Goal: Check status: Check status

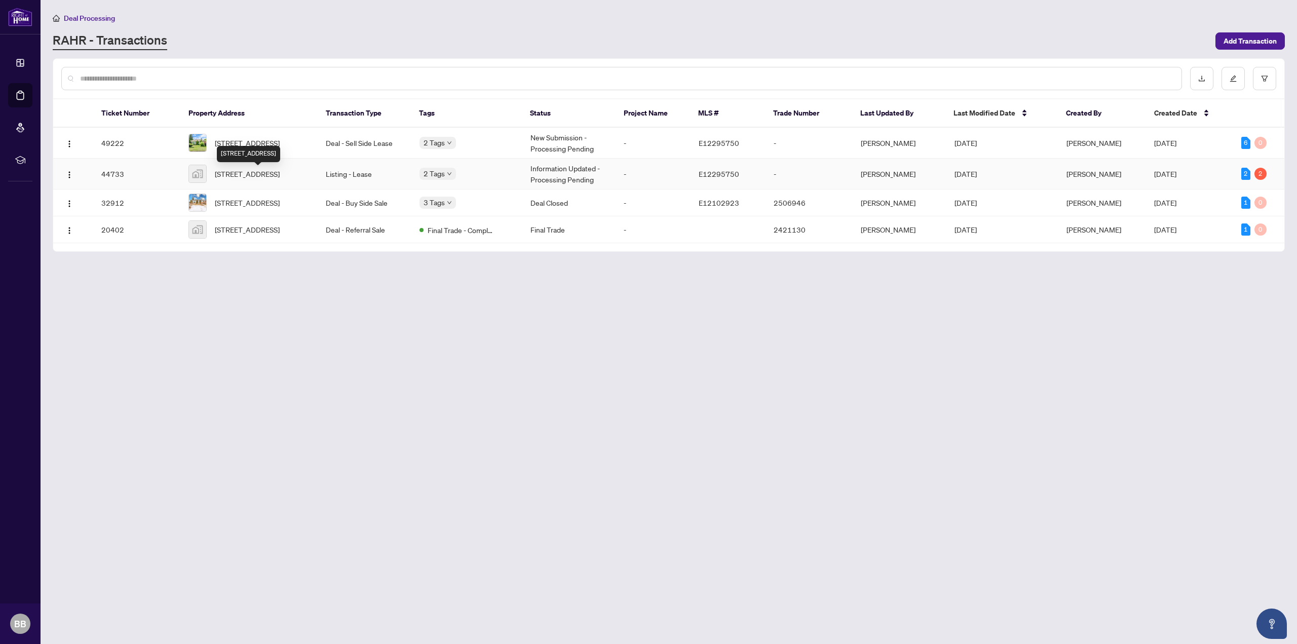
click at [260, 170] on span "[STREET_ADDRESS]" at bounding box center [247, 173] width 65 height 11
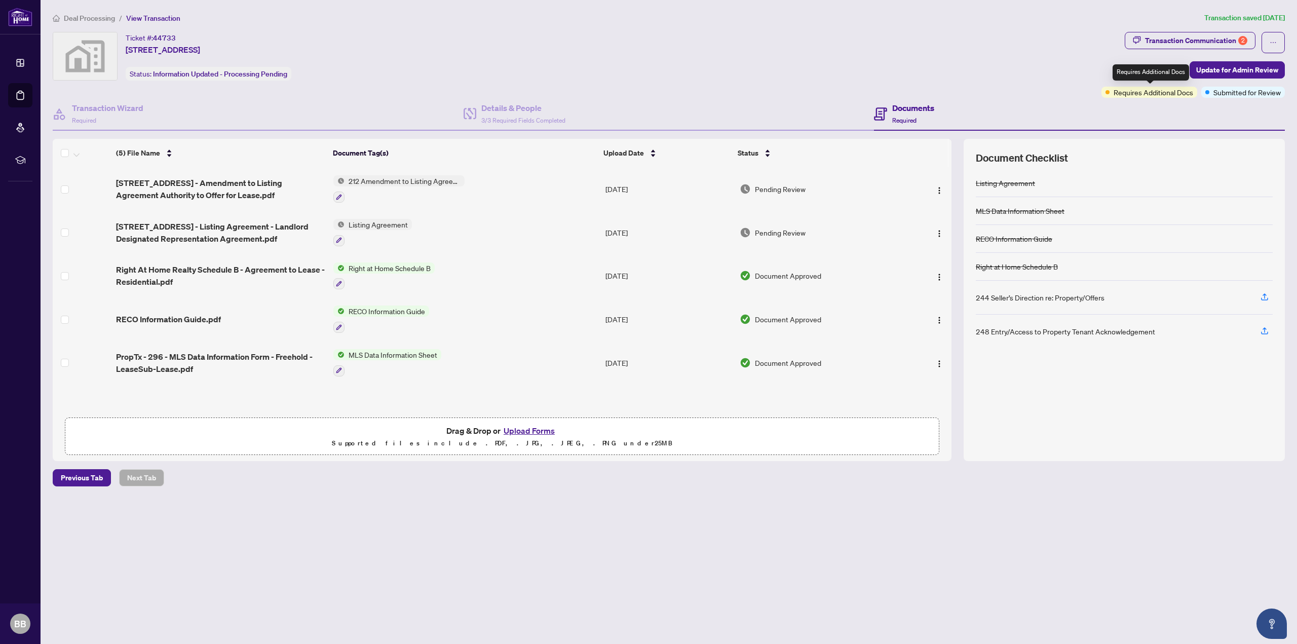
click at [1159, 92] on span "Requires Additional Docs" at bounding box center [1153, 92] width 80 height 11
click at [1154, 97] on span "Requires Additional Docs" at bounding box center [1153, 92] width 80 height 11
click at [1196, 44] on div "Transaction Communication 2" at bounding box center [1196, 40] width 102 height 16
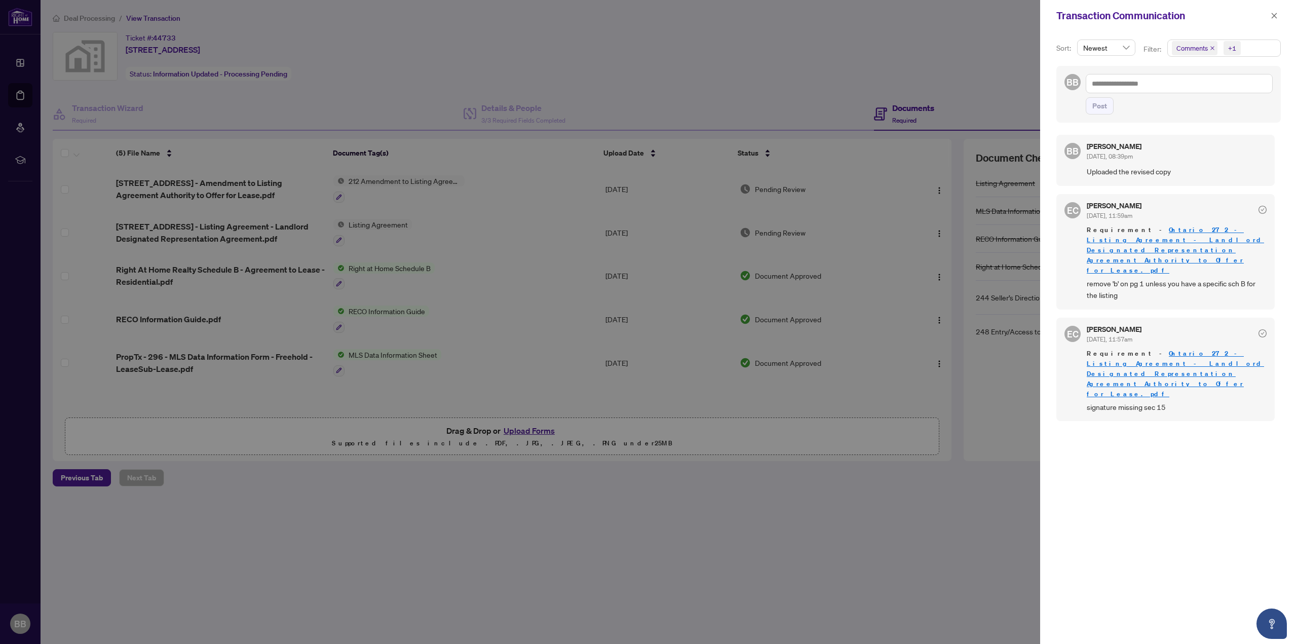
click at [953, 57] on div at bounding box center [648, 322] width 1297 height 644
click at [1276, 17] on icon "close" at bounding box center [1274, 16] width 6 height 6
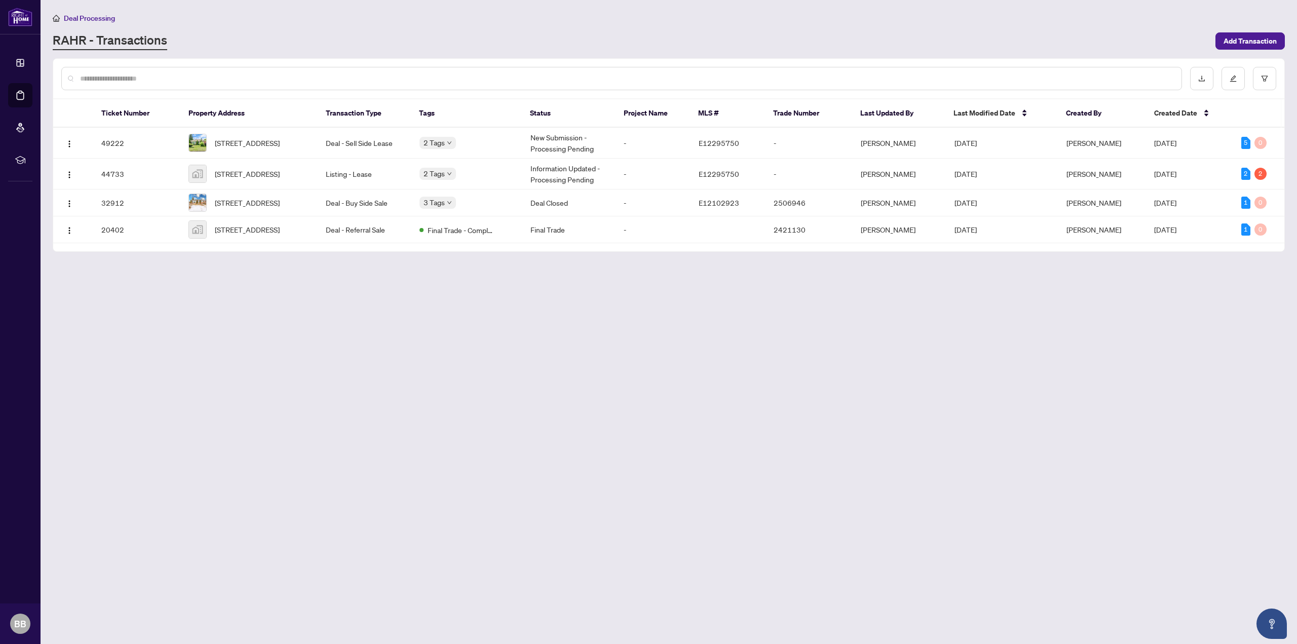
click at [512, 404] on main "Deal Processing [PERSON_NAME] - Transactions Add Transaction Ticket Number Prop…" at bounding box center [669, 322] width 1256 height 644
click at [65, 234] on img "button" at bounding box center [69, 230] width 8 height 8
click at [252, 345] on main "Deal Processing [PERSON_NAME] - Transactions Add Transaction Ticket Number Prop…" at bounding box center [669, 322] width 1256 height 644
click at [249, 235] on span "[STREET_ADDRESS]" at bounding box center [247, 229] width 65 height 11
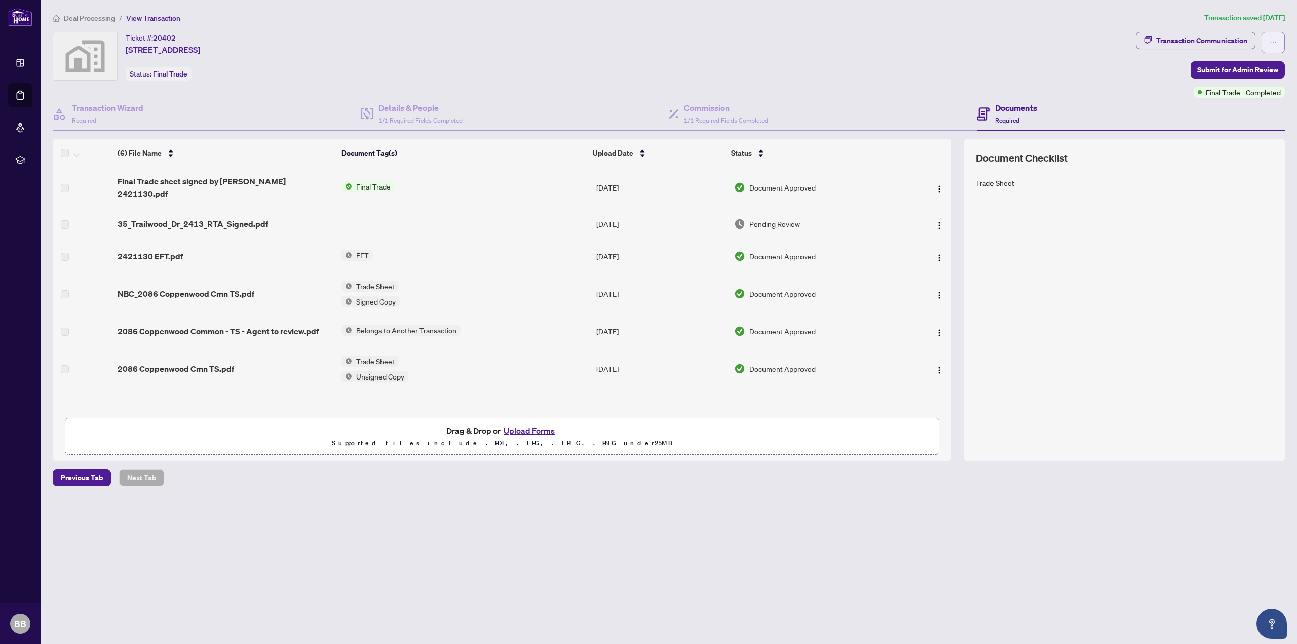
click at [1275, 33] on button "button" at bounding box center [1272, 42] width 23 height 21
click at [942, 63] on div "Ticket #: [STREET_ADDRESS] Status: Final Trade" at bounding box center [592, 56] width 1079 height 49
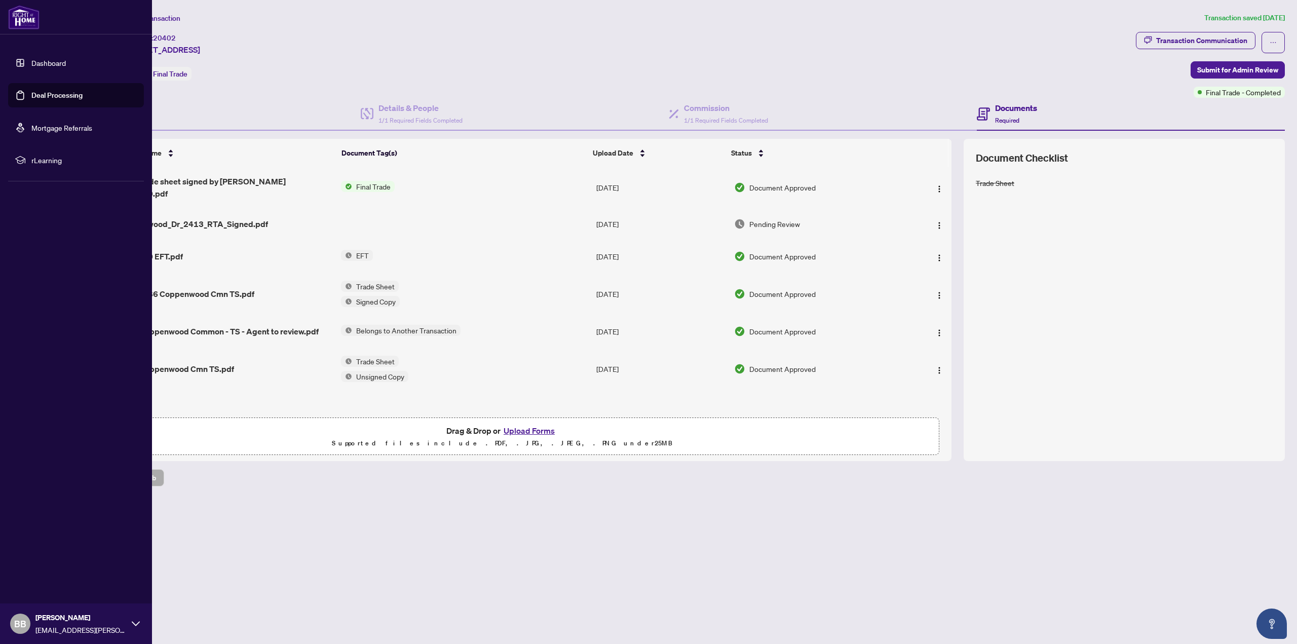
click at [31, 63] on link "Dashboard" at bounding box center [48, 62] width 34 height 9
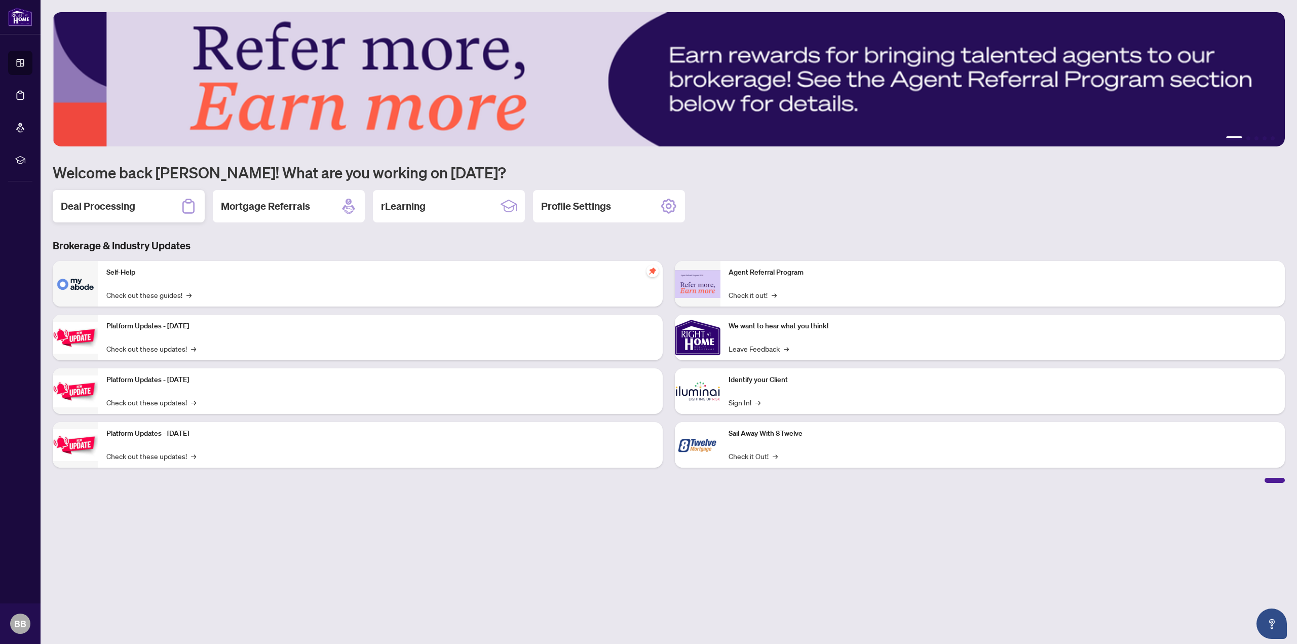
click at [123, 207] on h2 "Deal Processing" at bounding box center [98, 206] width 74 height 14
